Goal: Information Seeking & Learning: Learn about a topic

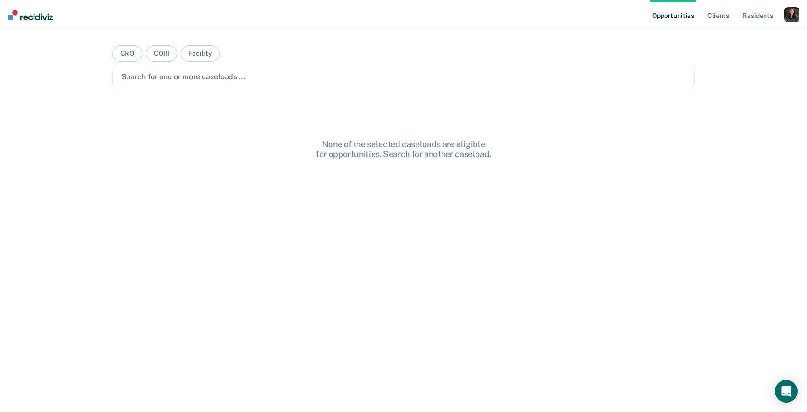
click at [792, 11] on div "button" at bounding box center [791, 14] width 15 height 15
click at [719, 41] on link "Profile" at bounding box center [754, 38] width 76 height 8
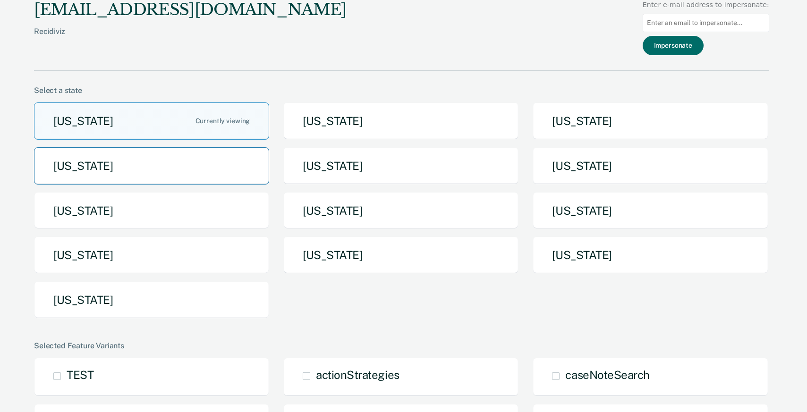
click at [199, 162] on button "[US_STATE]" at bounding box center [151, 165] width 235 height 37
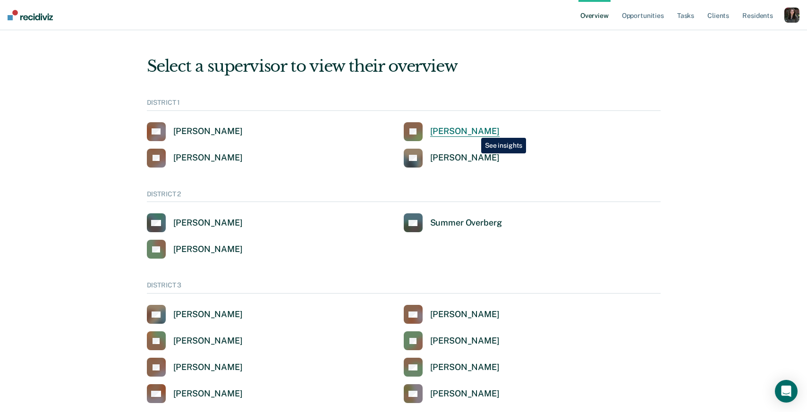
click at [474, 131] on div "[PERSON_NAME]" at bounding box center [464, 131] width 69 height 11
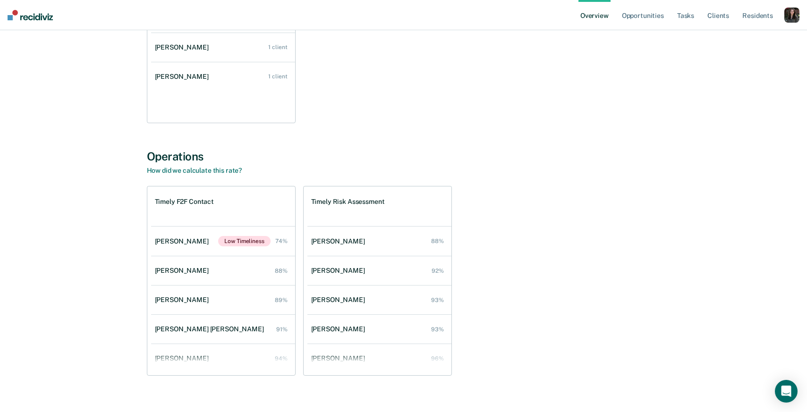
scroll to position [682, 0]
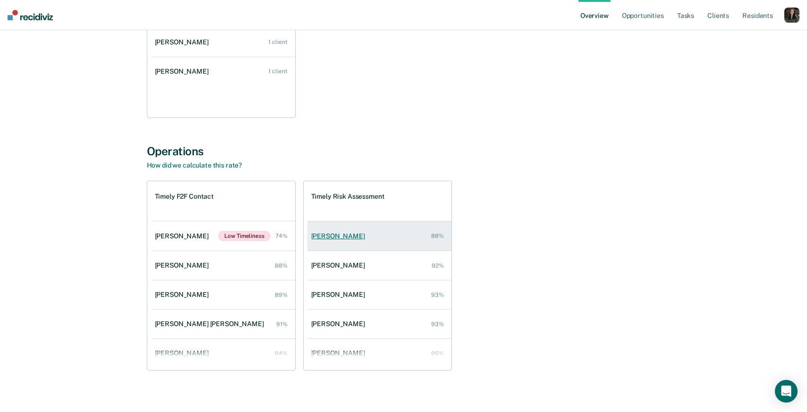
click at [390, 236] on link "[PERSON_NAME] 88%" at bounding box center [379, 236] width 144 height 27
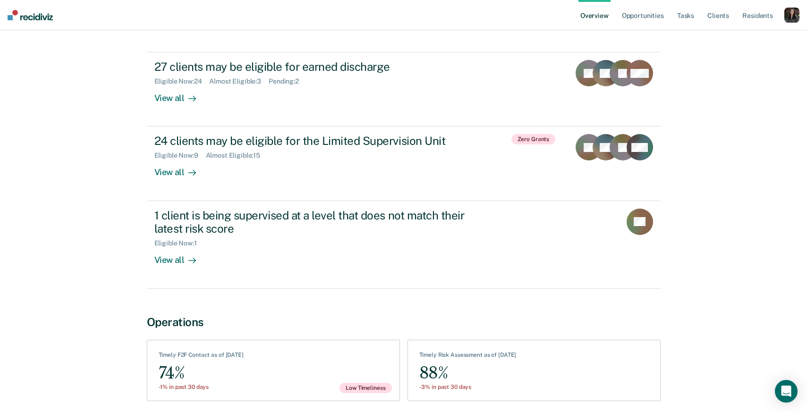
scroll to position [316, 0]
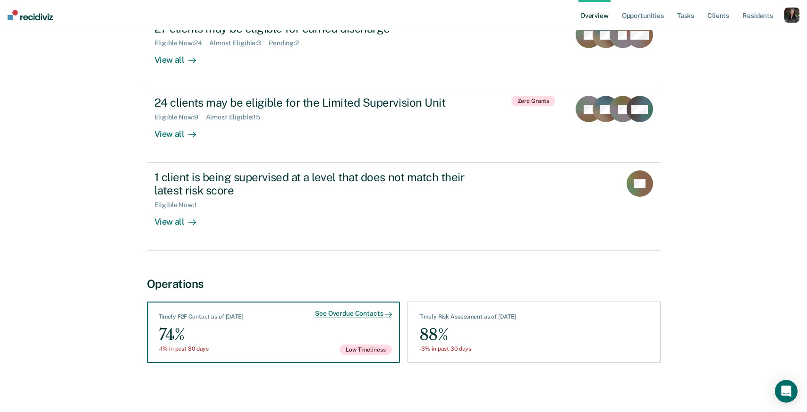
click at [307, 336] on div "See Overdue Contacts Timely F2F Contact as of [DATE] 74% -1% in past 30 days Lo…" at bounding box center [273, 332] width 253 height 61
